Goal: Task Accomplishment & Management: Use online tool/utility

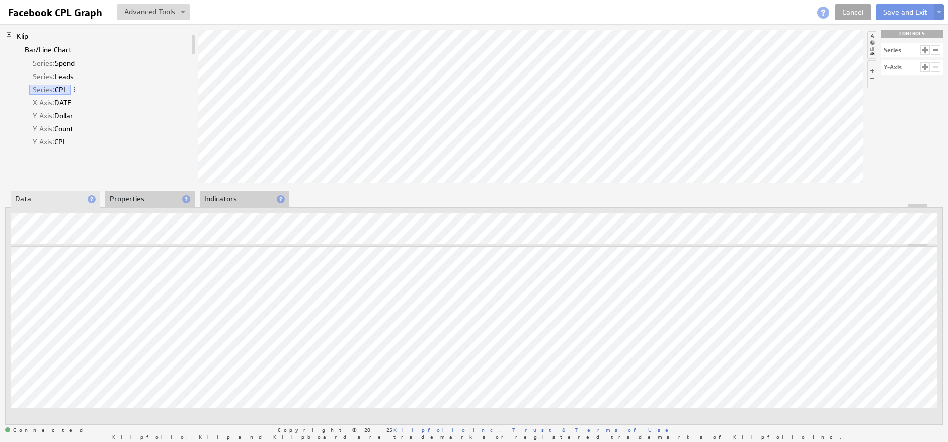
click at [857, 14] on link "Cancel" at bounding box center [853, 12] width 36 height 16
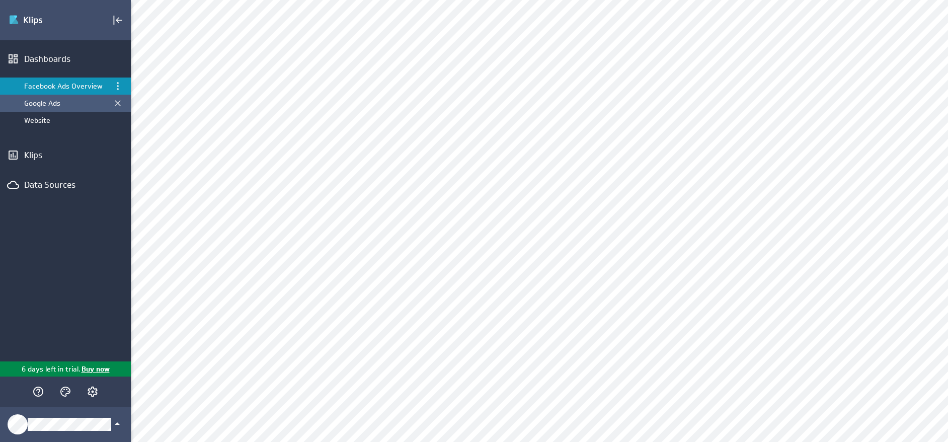
click at [55, 106] on div "Google Ads" at bounding box center [66, 103] width 84 height 9
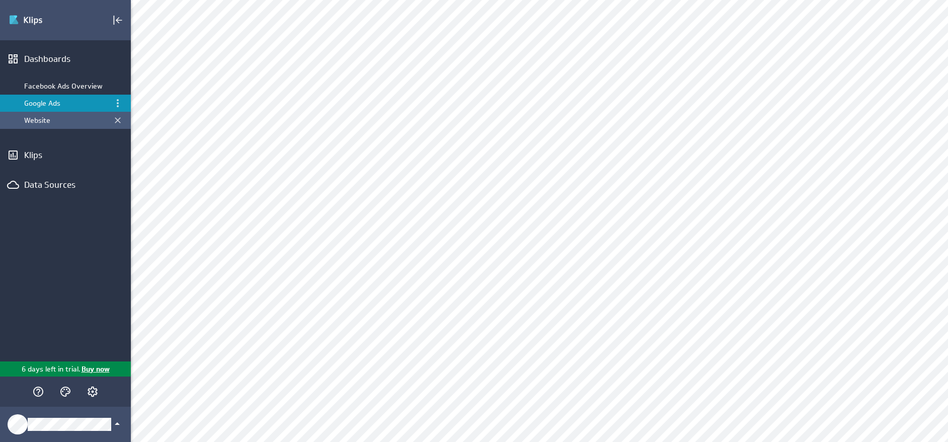
scroll to position [311, 0]
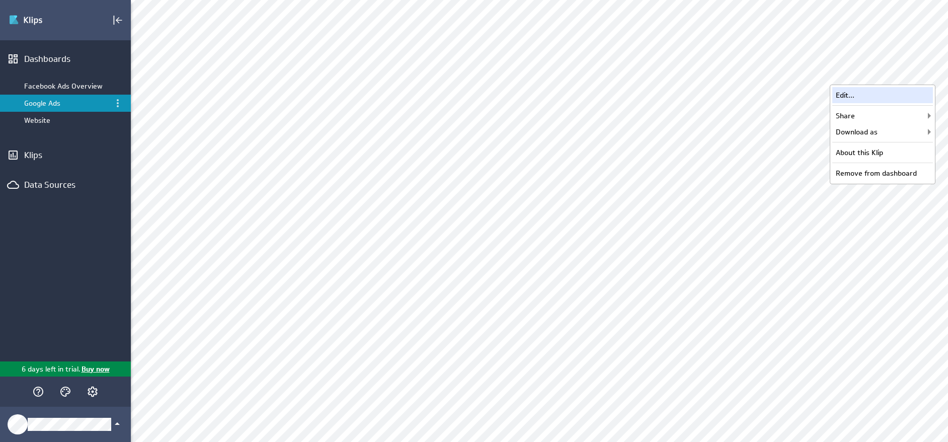
click at [889, 93] on div "Edit..." at bounding box center [882, 95] width 101 height 16
